Goal: Transaction & Acquisition: Download file/media

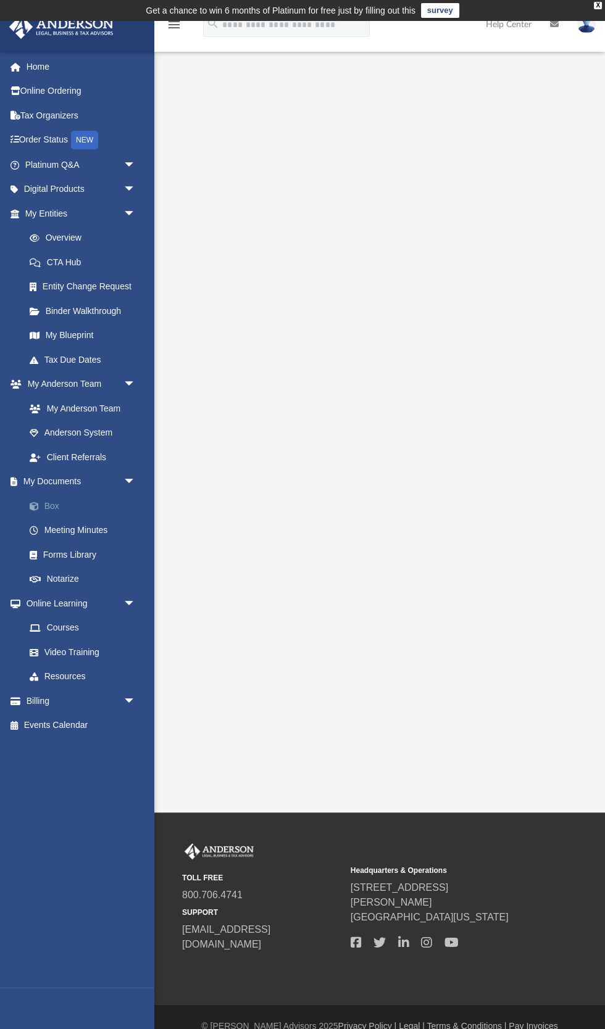
click at [36, 506] on span at bounding box center [40, 506] width 8 height 9
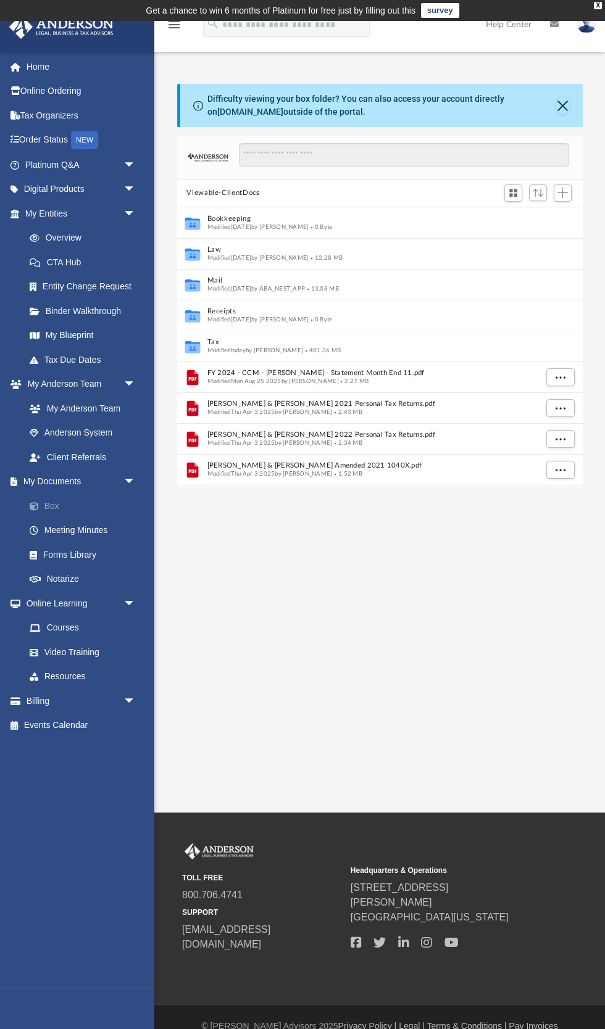
scroll to position [280, 405]
click at [226, 341] on button "Tax" at bounding box center [371, 342] width 329 height 8
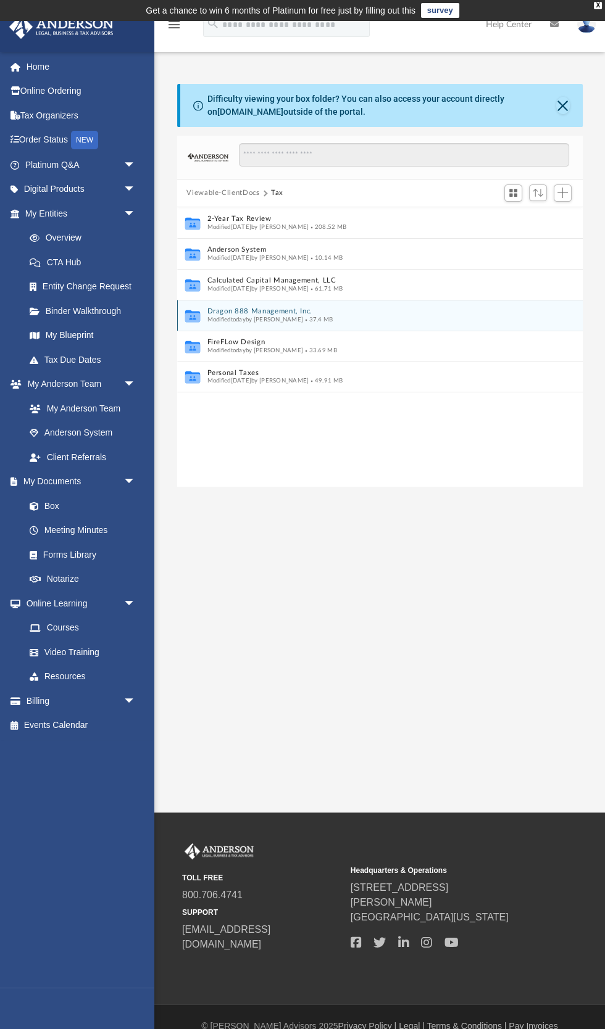
click at [216, 317] on span "Modified [DATE] by [PERSON_NAME]" at bounding box center [255, 319] width 96 height 6
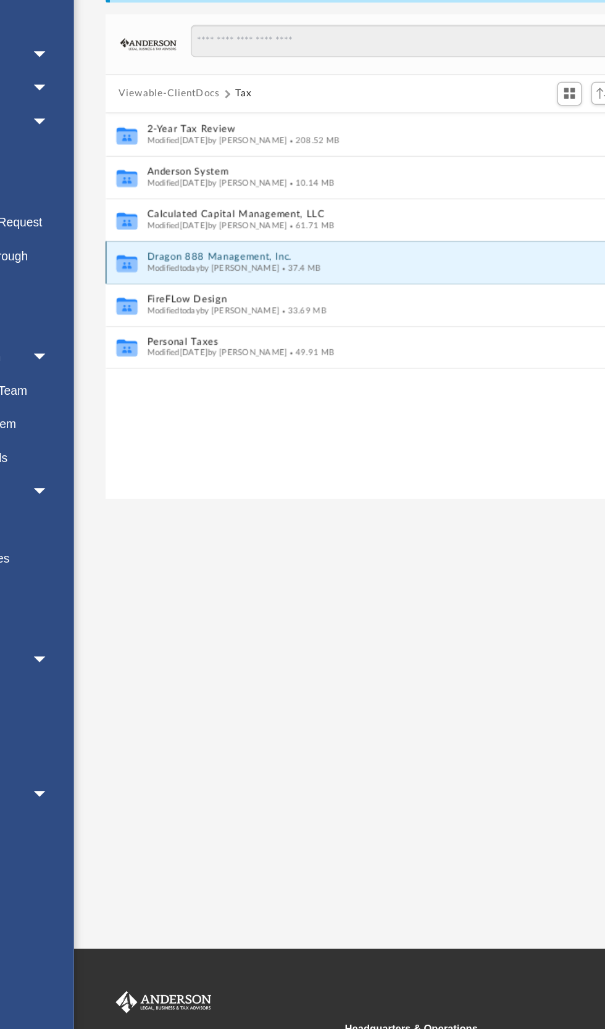
click at [265, 319] on span "Modified [DATE] by [PERSON_NAME]" at bounding box center [255, 319] width 96 height 6
click at [194, 317] on icon "grid" at bounding box center [191, 317] width 15 height 9
click at [268, 310] on button "Dragon 888 Management, Inc." at bounding box center [371, 311] width 329 height 8
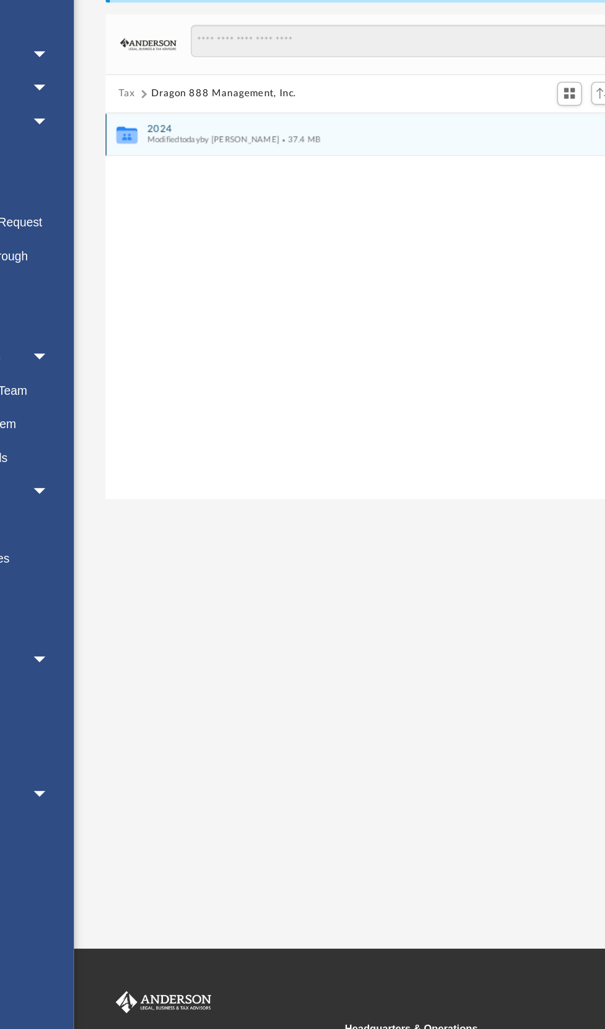
click at [216, 217] on button "2024" at bounding box center [371, 219] width 329 height 8
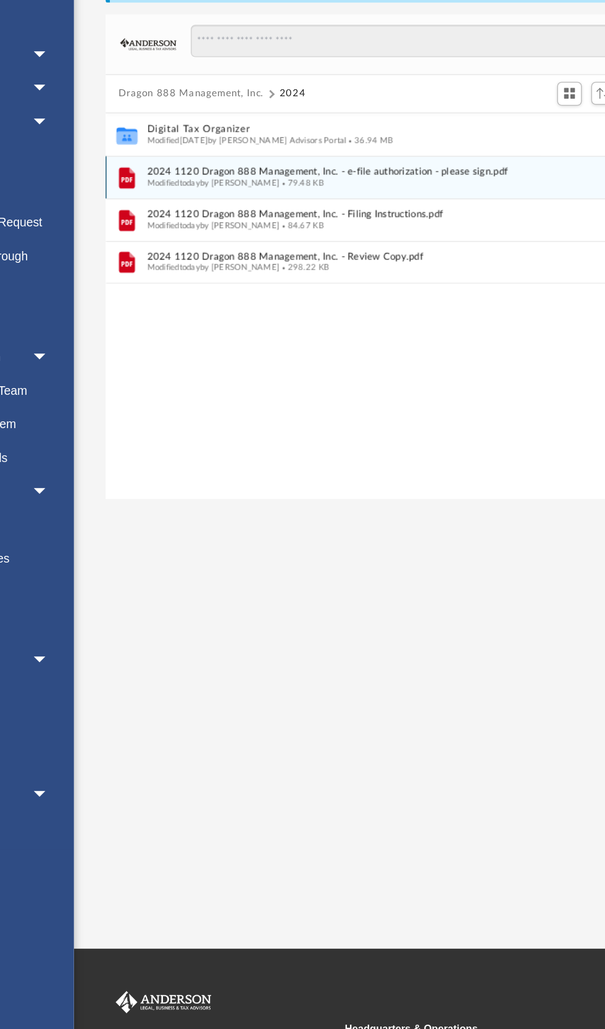
click at [265, 251] on span "2024 1120 Dragon 888 Management, Inc. - e-file authorization - please sign.pdf" at bounding box center [371, 250] width 329 height 8
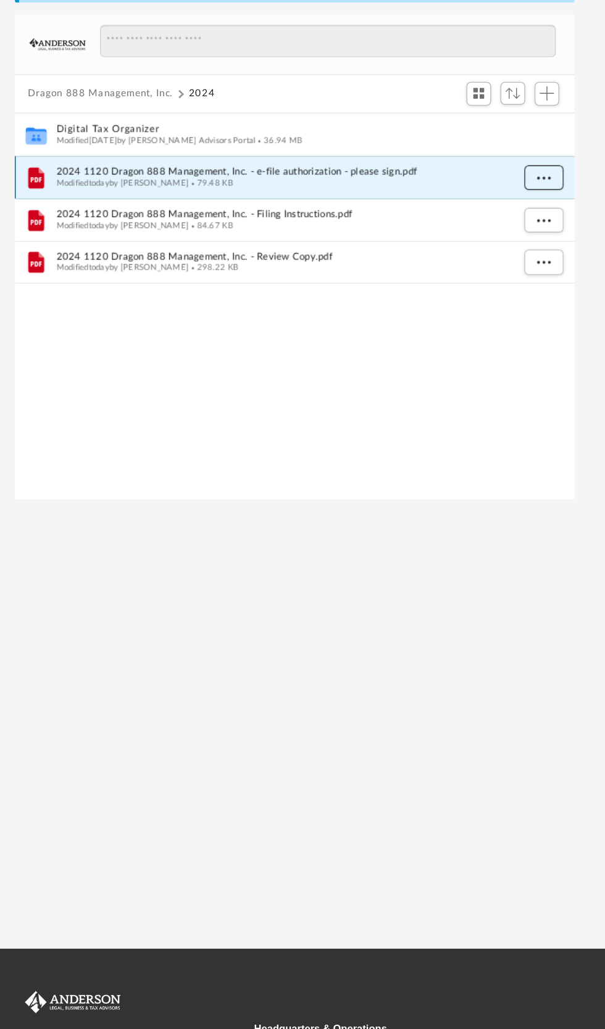
click at [560, 252] on span "More options" at bounding box center [560, 253] width 10 height 7
click at [558, 296] on li "Download" at bounding box center [549, 297] width 36 height 13
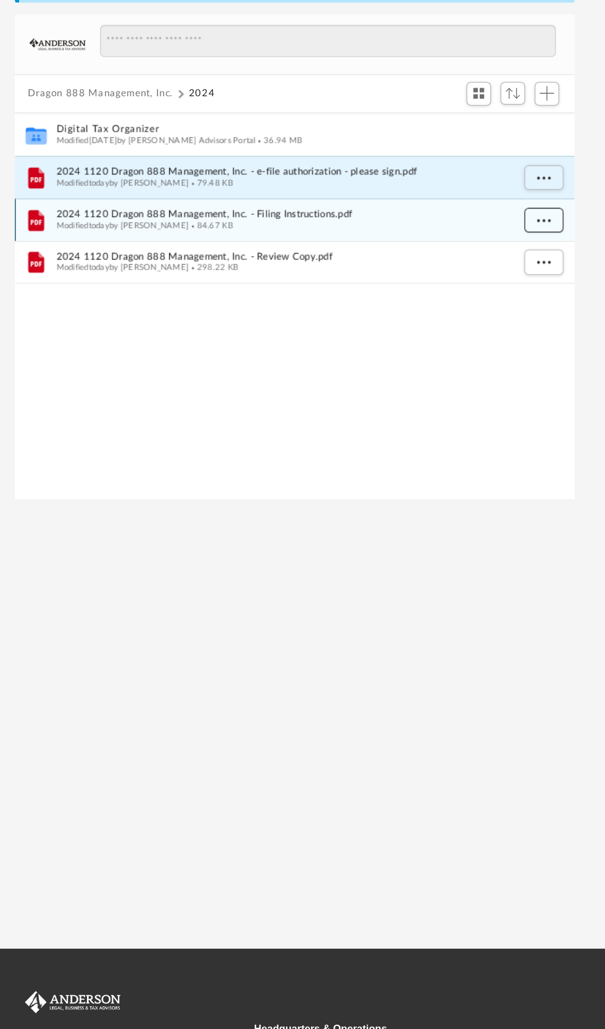
click at [560, 284] on span "More options" at bounding box center [560, 284] width 10 height 7
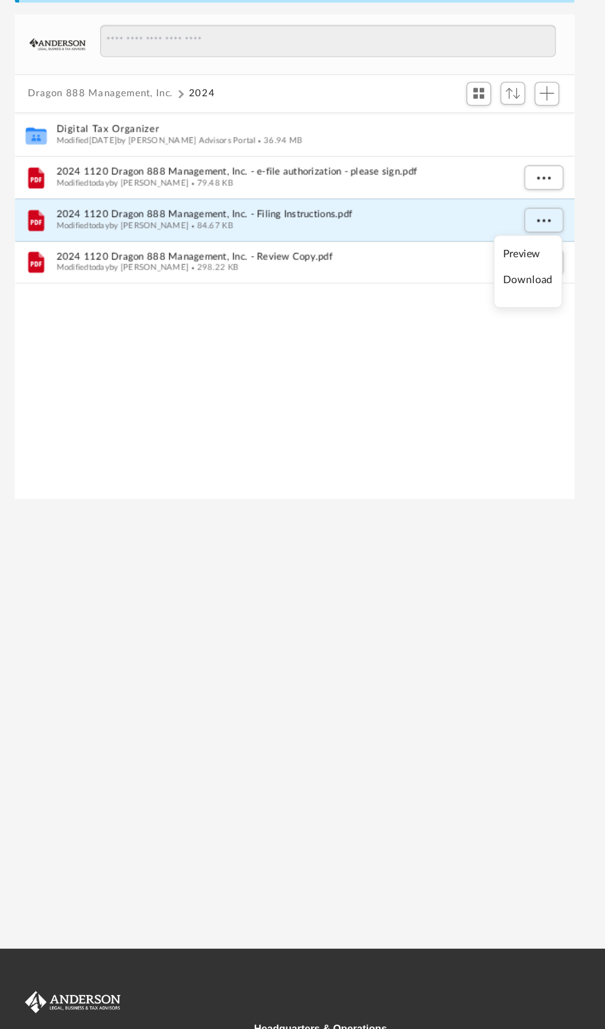
click at [561, 332] on li "Download" at bounding box center [549, 328] width 36 height 13
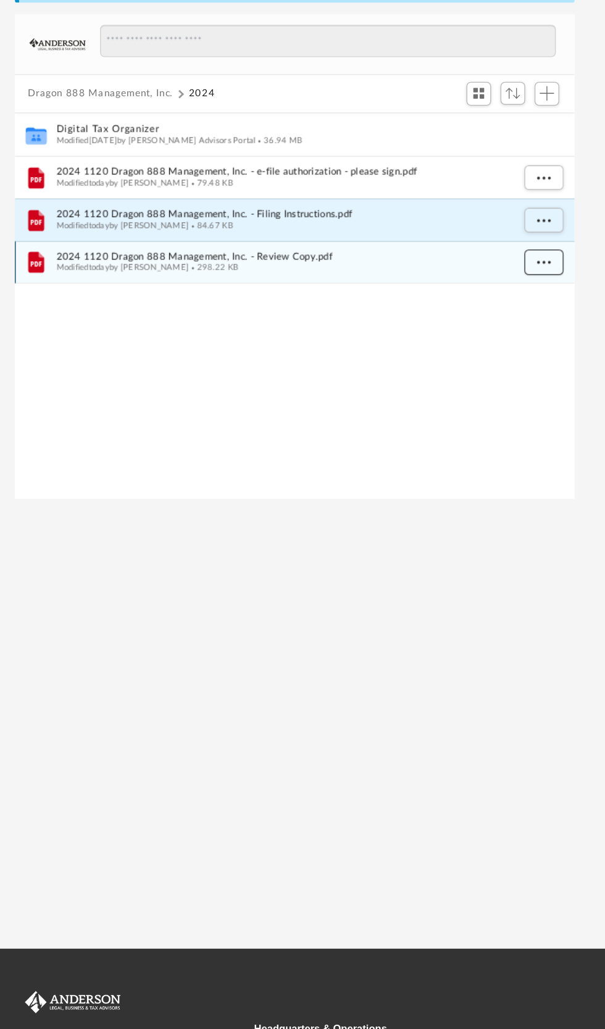
click at [563, 316] on span "More options" at bounding box center [560, 315] width 10 height 7
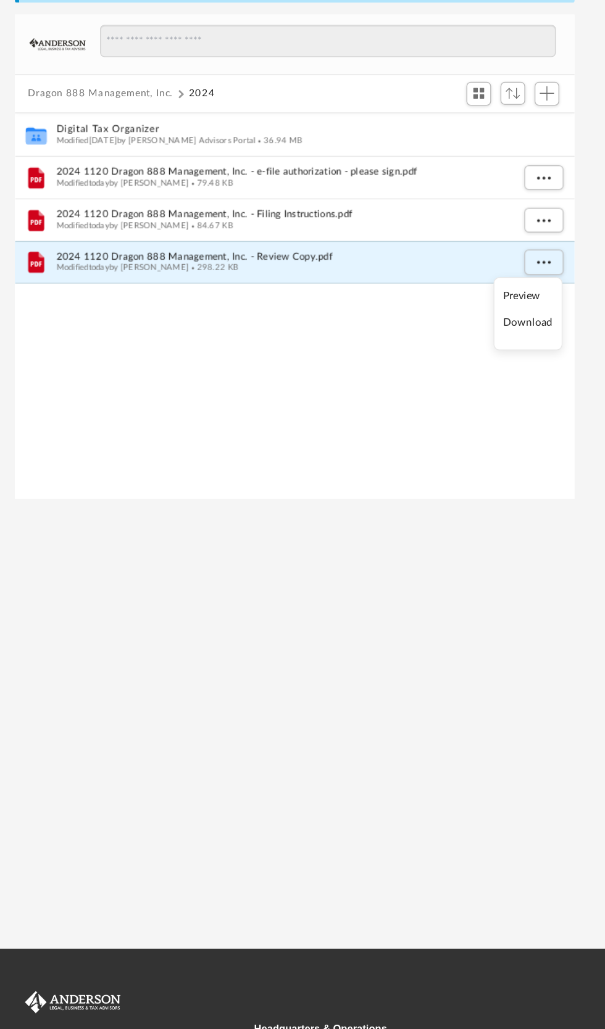
click at [546, 359] on li "Download" at bounding box center [549, 359] width 36 height 13
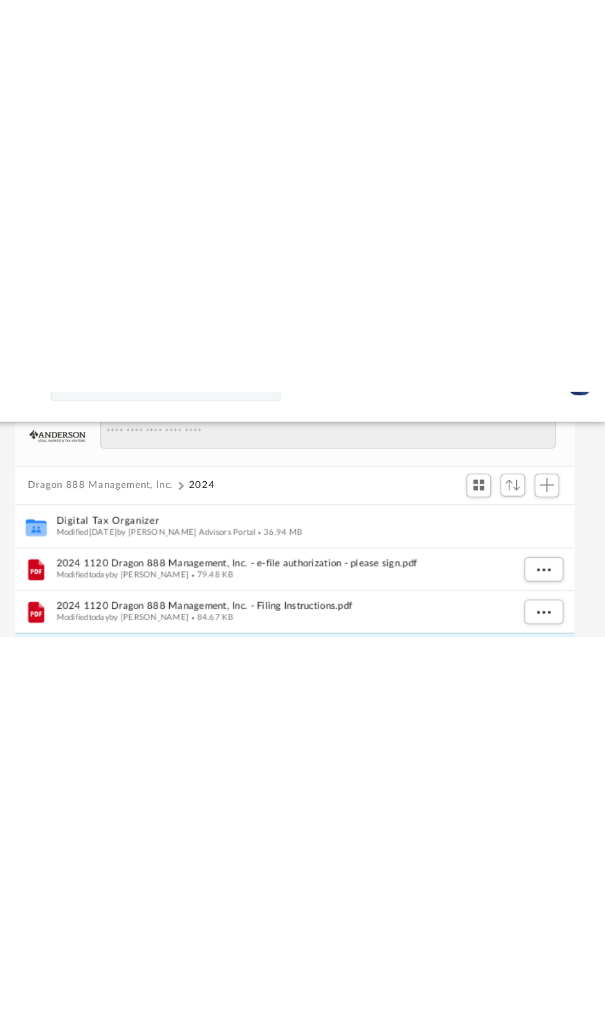
scroll to position [0, 0]
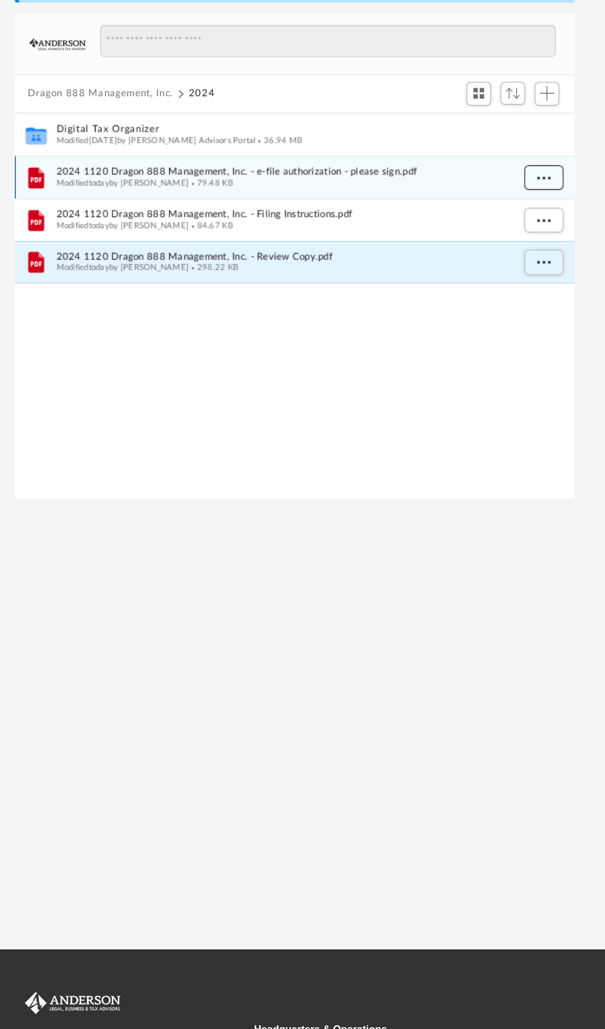
click at [560, 252] on span "More options" at bounding box center [560, 253] width 10 height 7
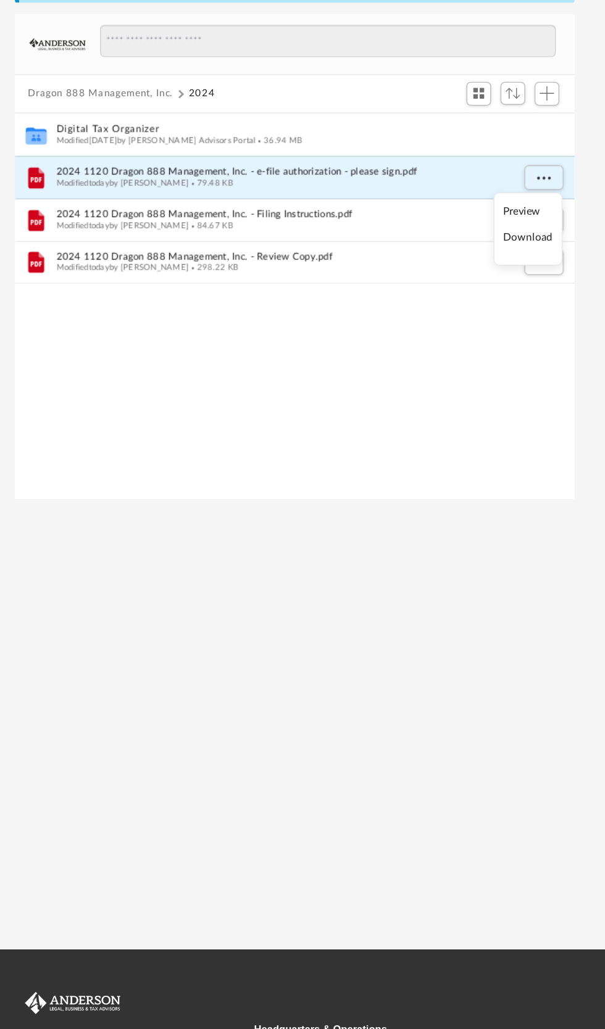
click at [550, 300] on li "Download" at bounding box center [549, 297] width 36 height 13
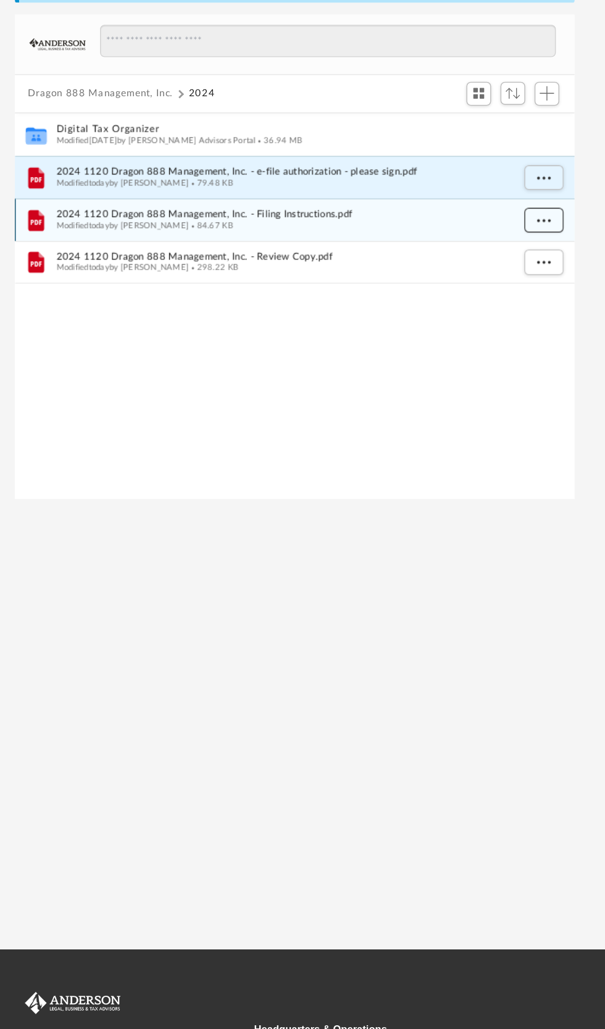
click at [561, 281] on span "More options" at bounding box center [560, 284] width 10 height 7
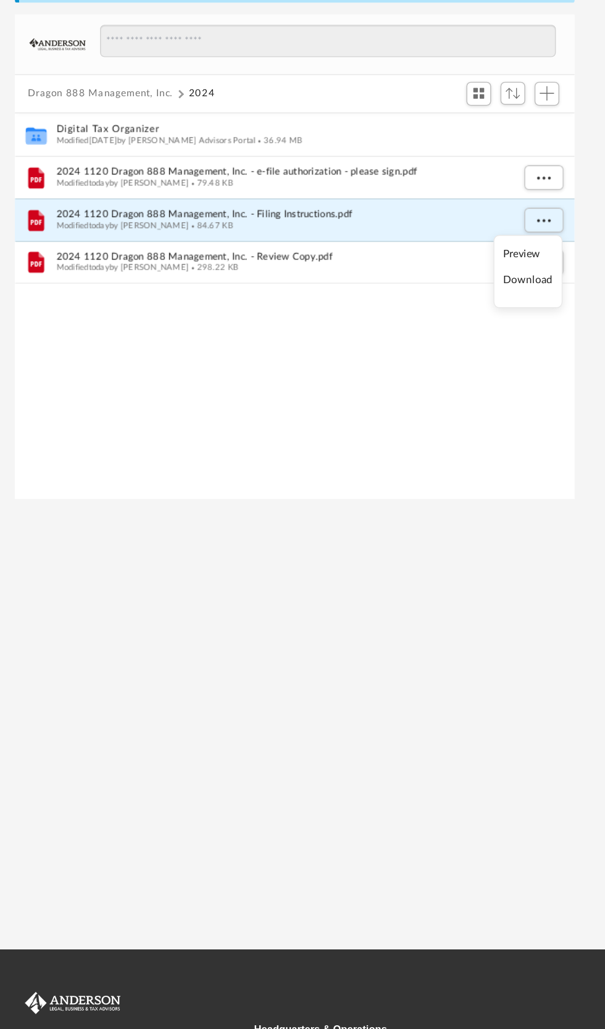
click at [557, 328] on li "Download" at bounding box center [549, 328] width 36 height 13
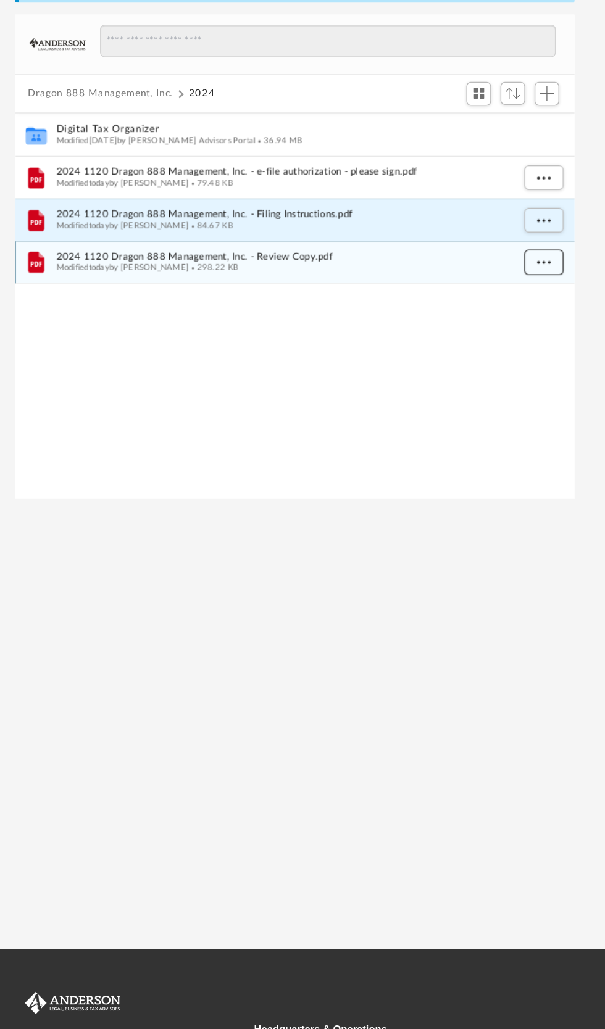
click at [561, 314] on span "More options" at bounding box center [560, 315] width 10 height 7
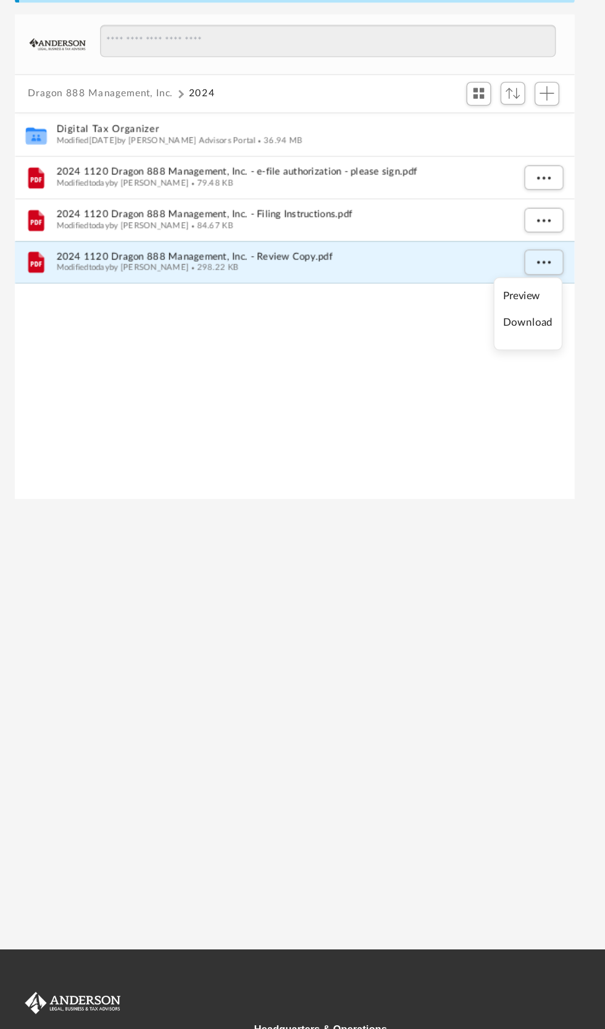
click at [549, 362] on li "Download" at bounding box center [549, 359] width 36 height 13
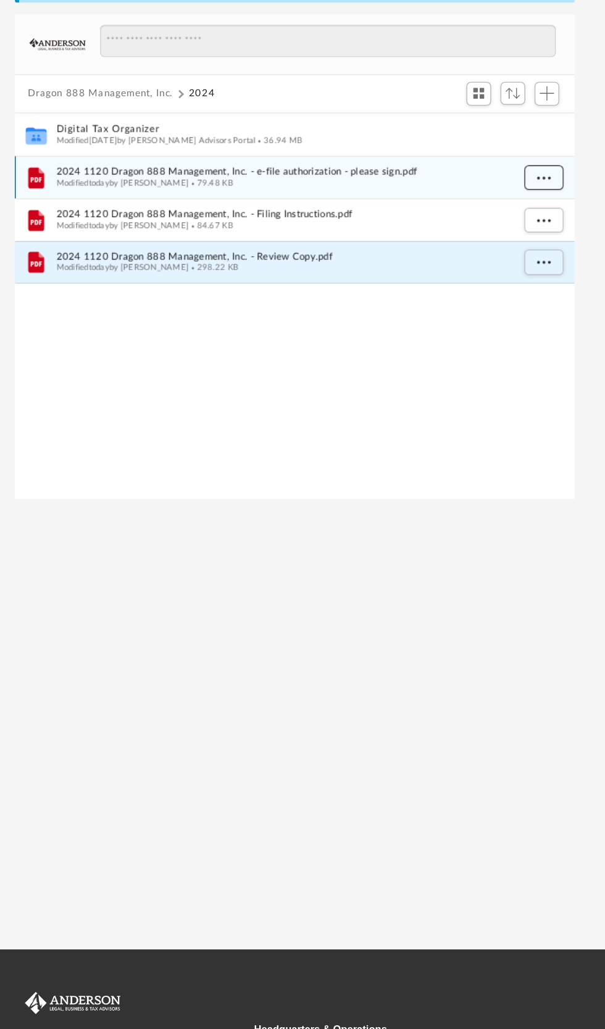
click at [560, 252] on span "More options" at bounding box center [560, 253] width 10 height 7
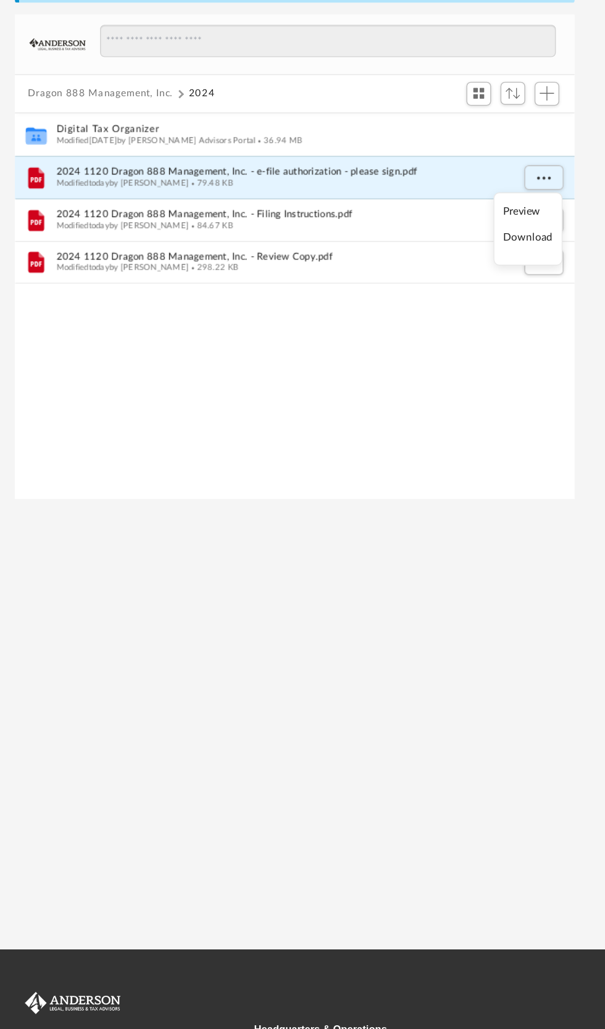
click at [553, 298] on li "Download" at bounding box center [549, 297] width 36 height 13
click at [492, 377] on div "Collaborated Folder Digital Tax Organizer Modified [DATE] by [PERSON_NAME] Advi…" at bounding box center [379, 347] width 405 height 281
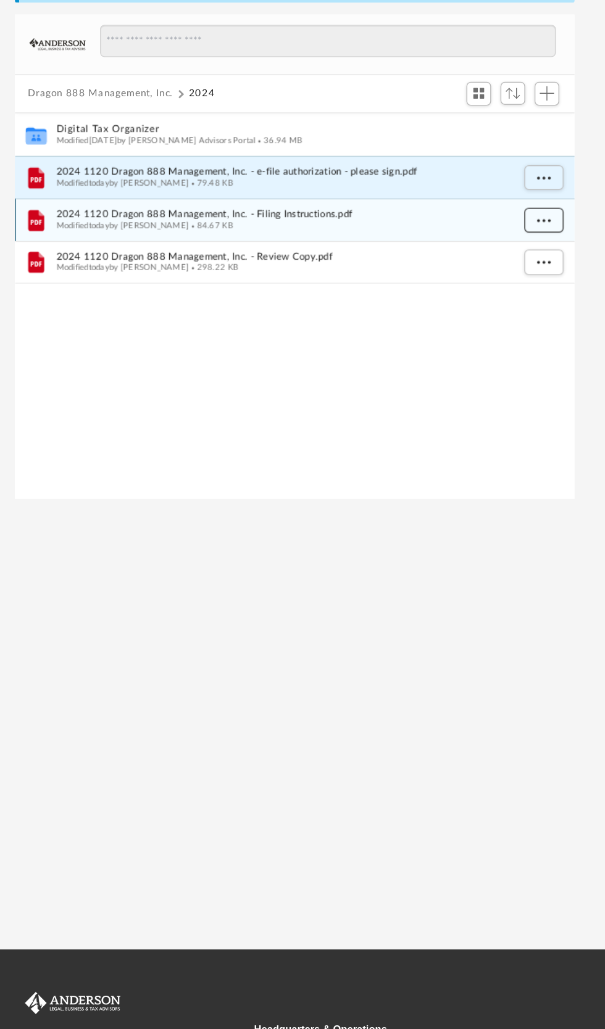
click at [558, 285] on span "More options" at bounding box center [560, 284] width 10 height 7
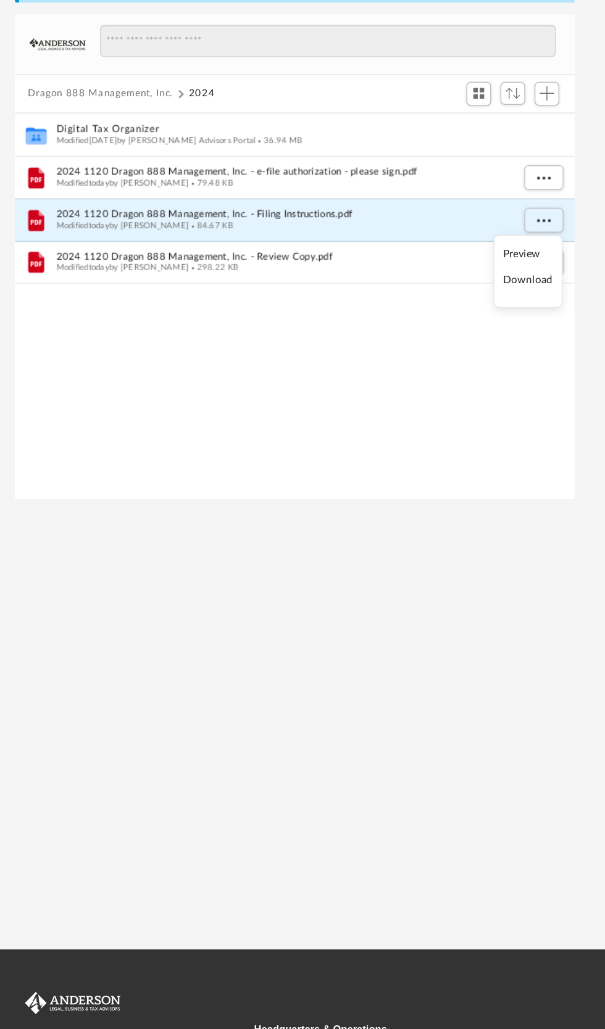
click at [552, 331] on li "Download" at bounding box center [549, 328] width 36 height 13
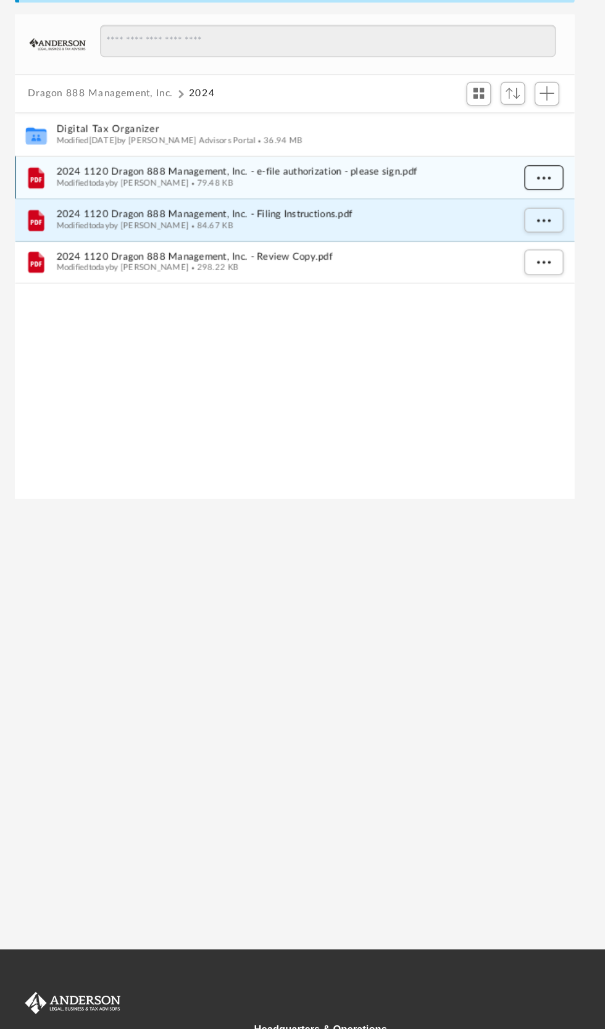
click at [560, 252] on span "More options" at bounding box center [560, 253] width 10 height 7
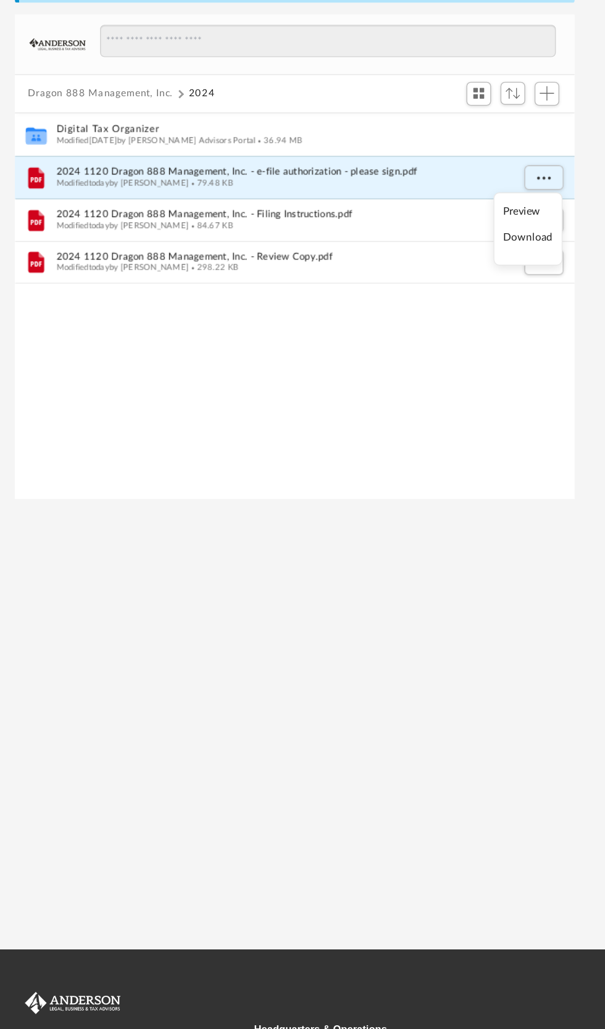
click at [543, 297] on li "Download" at bounding box center [549, 297] width 36 height 13
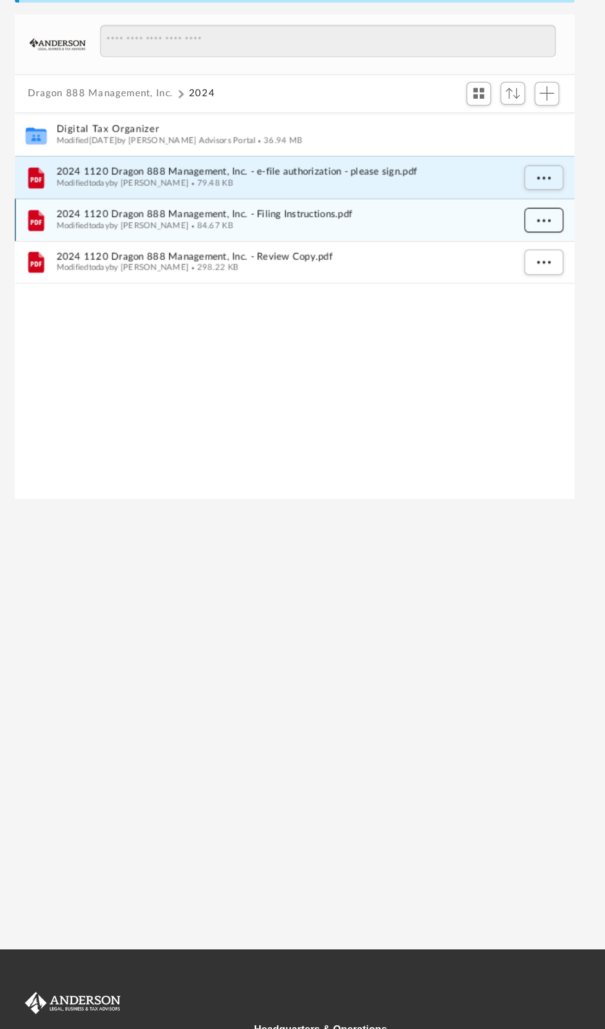
click at [560, 284] on span "More options" at bounding box center [560, 284] width 10 height 7
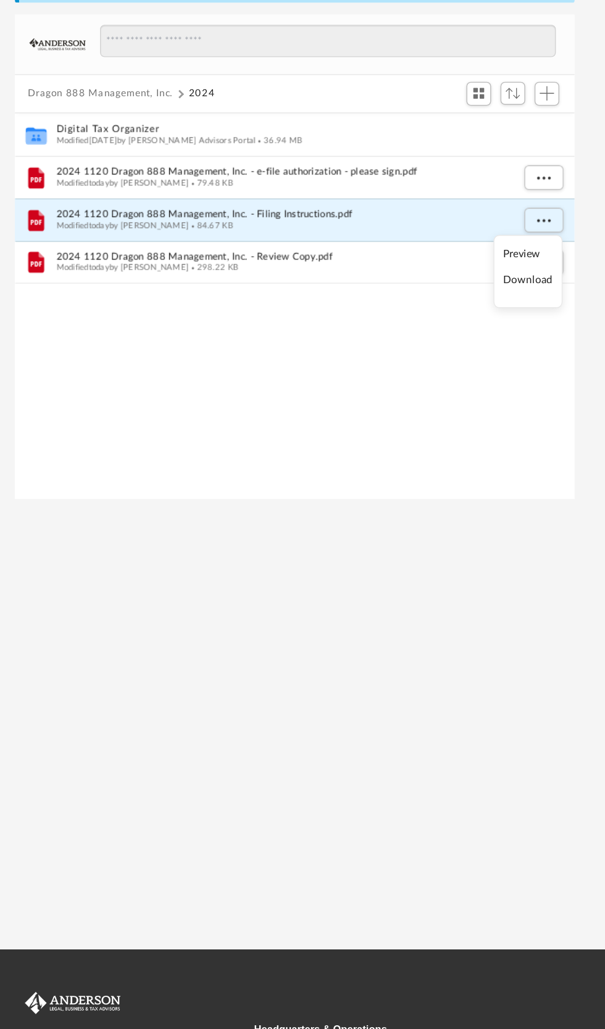
click at [558, 328] on li "Download" at bounding box center [549, 328] width 36 height 13
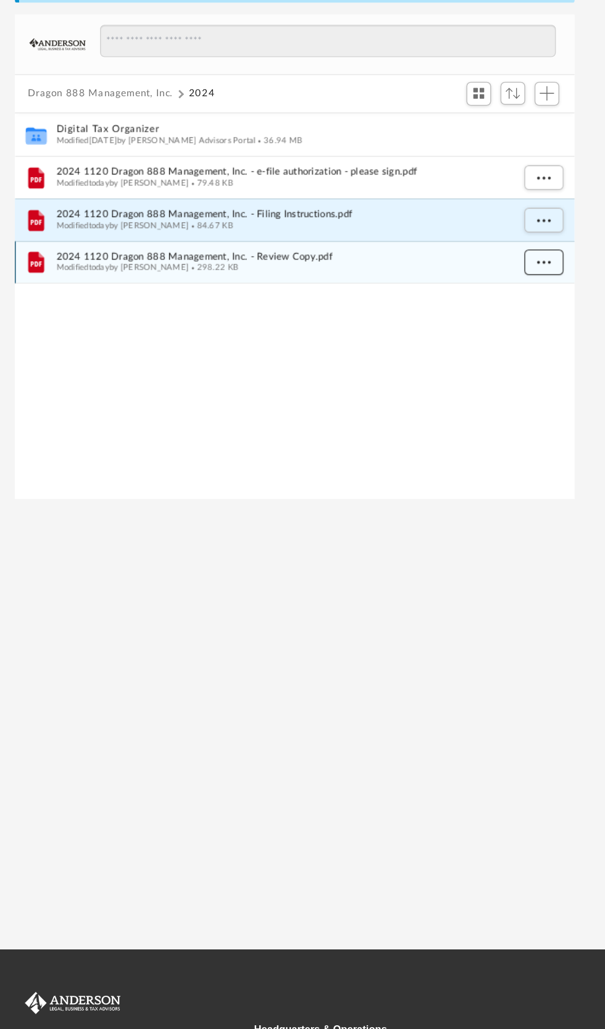
click at [560, 315] on span "More options" at bounding box center [560, 315] width 10 height 7
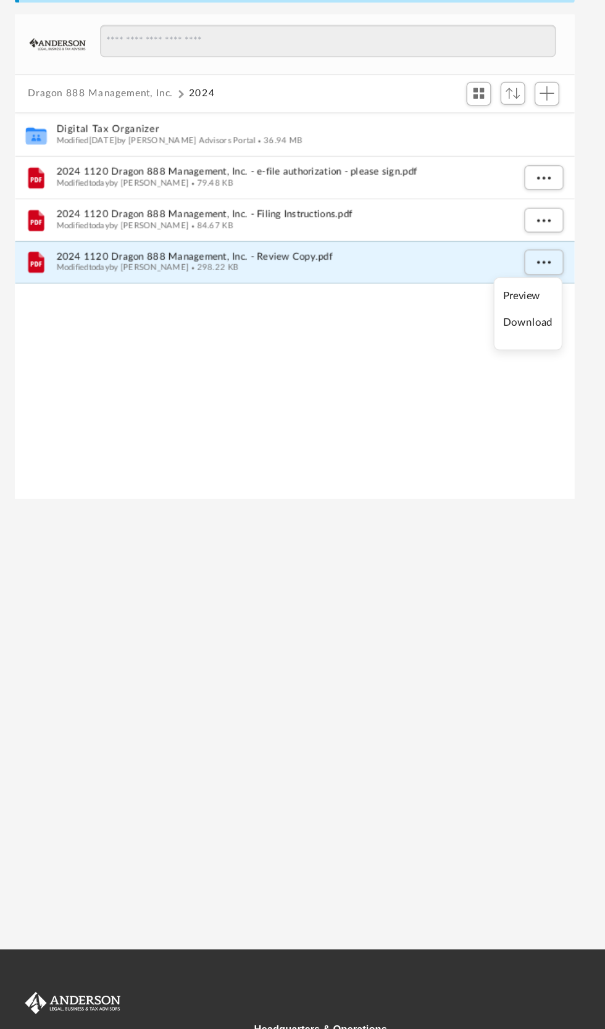
click at [558, 363] on li "Download" at bounding box center [549, 359] width 36 height 13
